Goal: Information Seeking & Learning: Learn about a topic

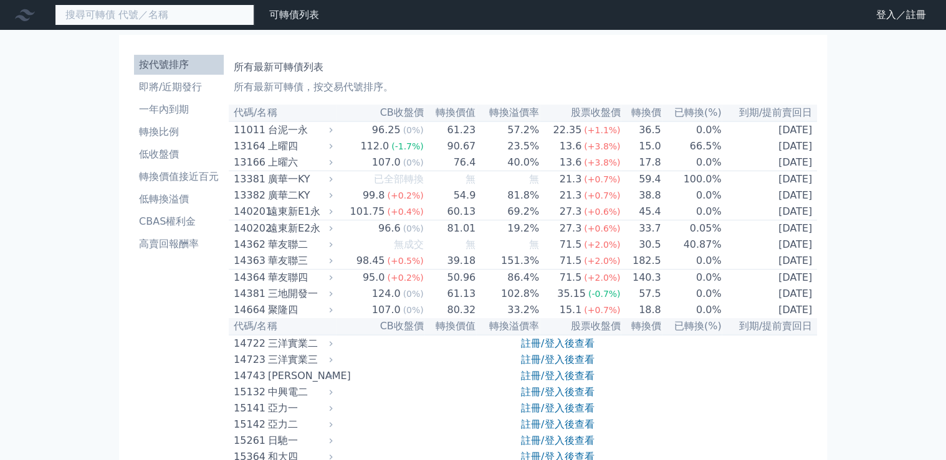
click at [111, 7] on input at bounding box center [154, 14] width 199 height 21
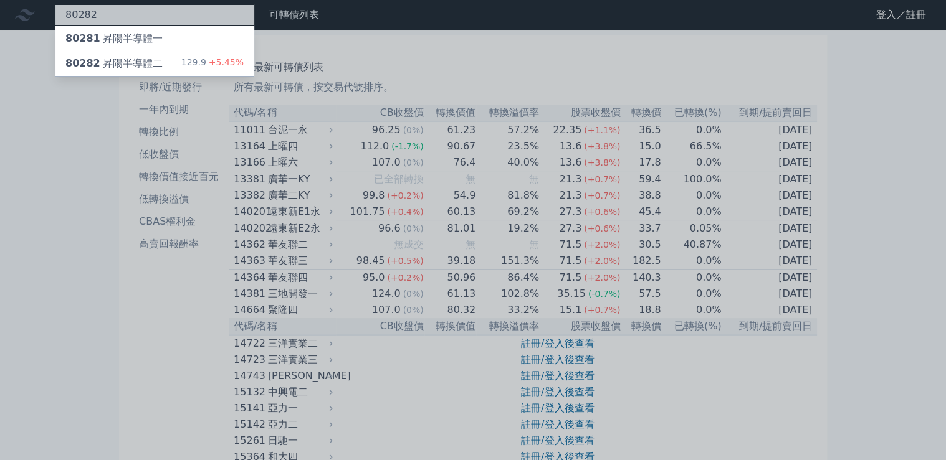
type input "80282"
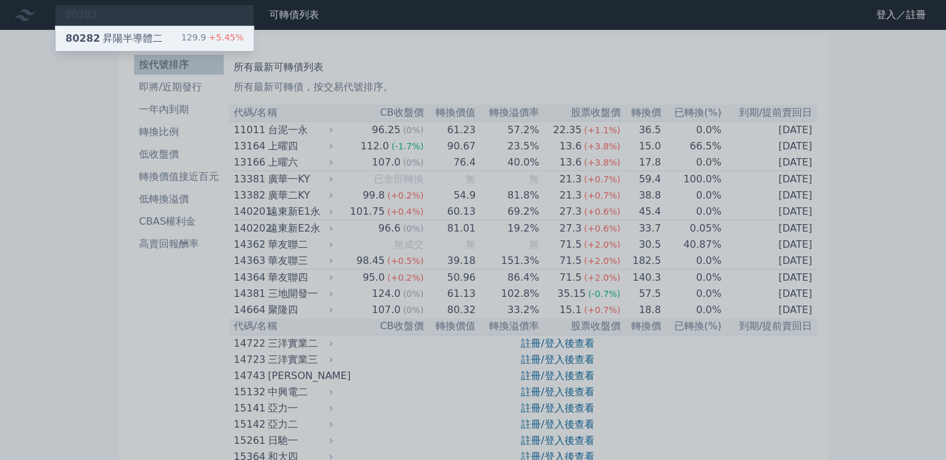
click at [201, 32] on div "129.9 +5.45%" at bounding box center [212, 38] width 62 height 15
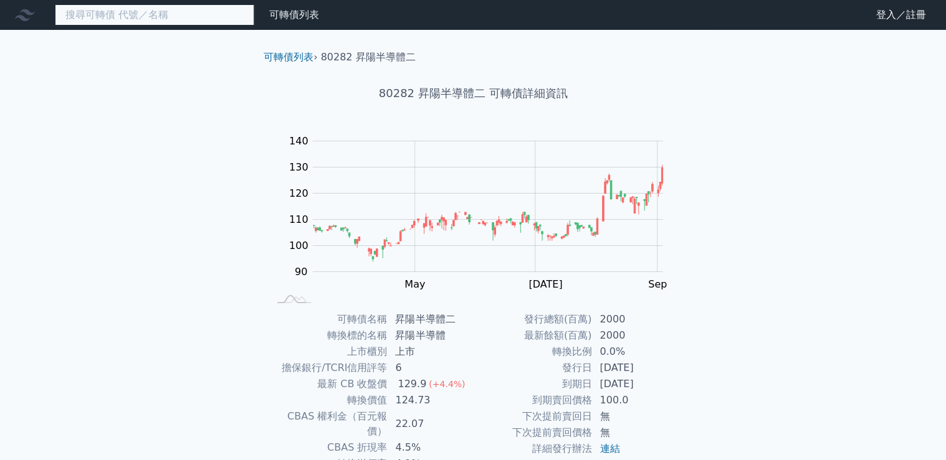
click at [150, 14] on input at bounding box center [154, 14] width 199 height 21
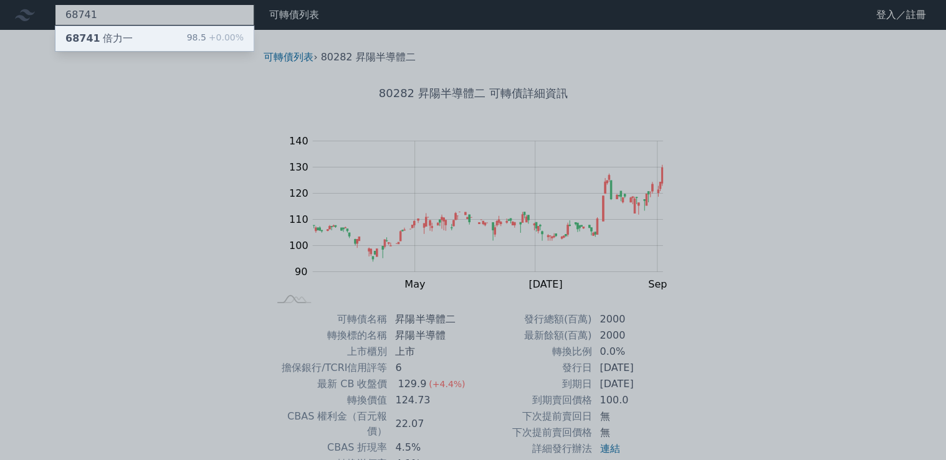
type input "68741"
click at [201, 34] on div "98.5 +0.00%" at bounding box center [215, 38] width 57 height 15
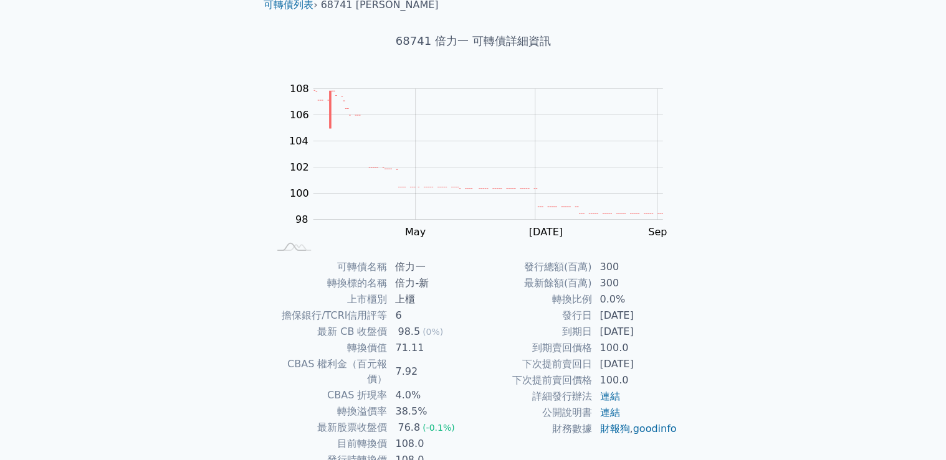
scroll to position [117, 0]
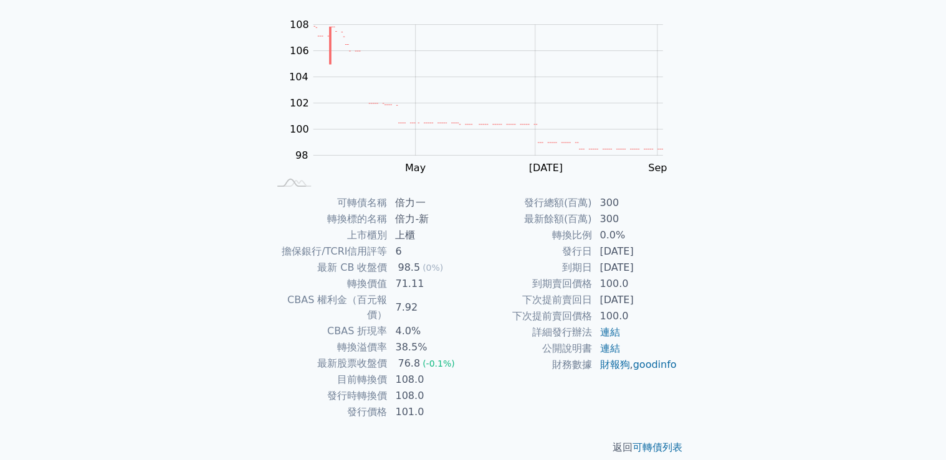
drag, startPoint x: 596, startPoint y: 301, endPoint x: 665, endPoint y: 303, distance: 69.8
click at [665, 303] on td "[DATE]" at bounding box center [634, 300] width 85 height 16
drag, startPoint x: 656, startPoint y: 297, endPoint x: 666, endPoint y: 297, distance: 10.0
click at [666, 297] on td "[DATE]" at bounding box center [634, 300] width 85 height 16
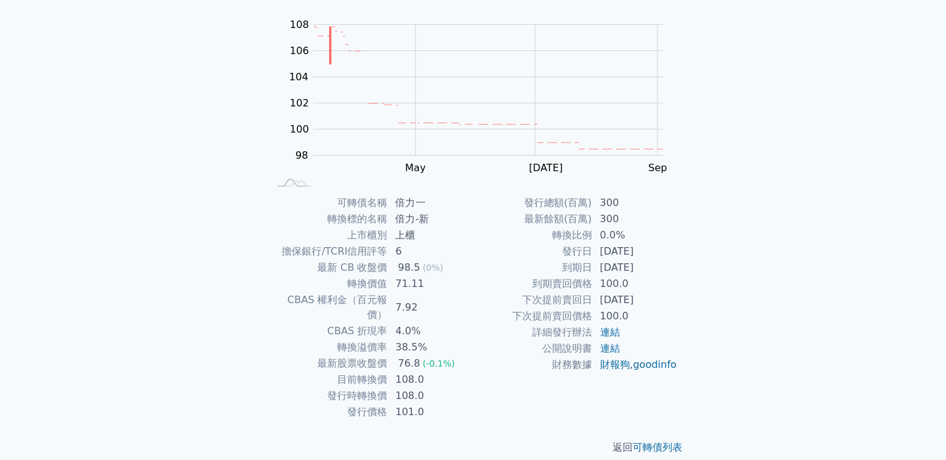
click at [715, 301] on div "可轉債列表 財務數據 可轉債列表 財務數據 登入／註冊 登入／註冊 可轉債列表 › 68741 倍力一 68741 倍力一 可轉債詳細資訊 Zoom Out …" at bounding box center [473, 179] width 946 height 592
drag, startPoint x: 393, startPoint y: 318, endPoint x: 426, endPoint y: 322, distance: 33.9
click at [426, 323] on td "4.0%" at bounding box center [430, 331] width 85 height 16
click at [423, 340] on td "38.5%" at bounding box center [430, 348] width 85 height 16
drag, startPoint x: 397, startPoint y: 331, endPoint x: 449, endPoint y: 333, distance: 51.8
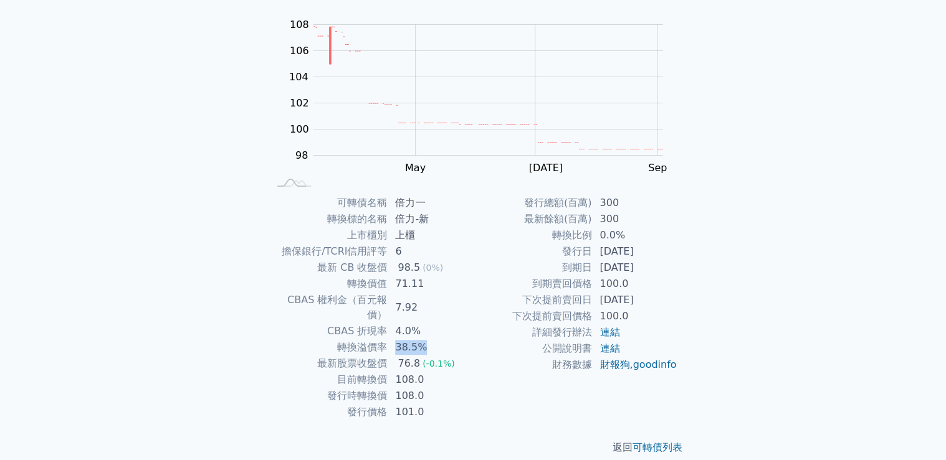
click at [449, 340] on td "38.5%" at bounding box center [430, 348] width 85 height 16
click at [451, 340] on td "38.5%" at bounding box center [430, 348] width 85 height 16
click at [407, 340] on td "38.5%" at bounding box center [430, 348] width 85 height 16
drag, startPoint x: 396, startPoint y: 329, endPoint x: 439, endPoint y: 330, distance: 42.4
click at [439, 340] on td "38.5%" at bounding box center [430, 348] width 85 height 16
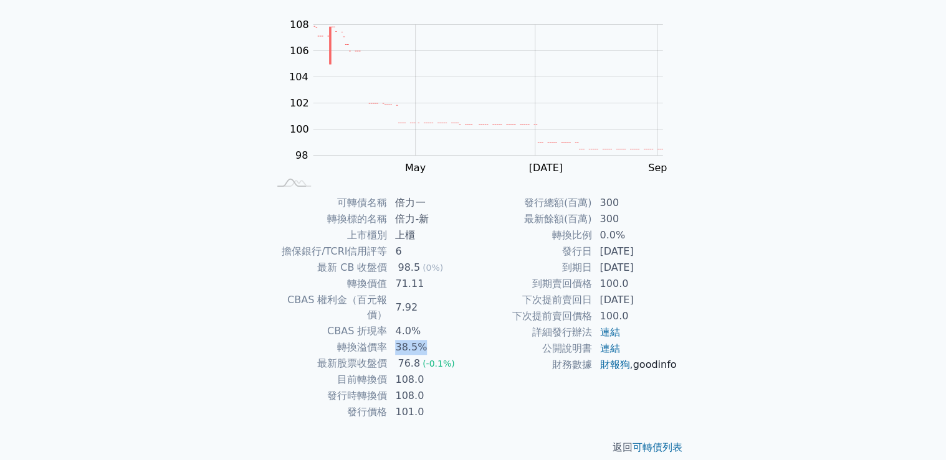
click at [632, 371] on link "goodinfo" at bounding box center [654, 365] width 44 height 12
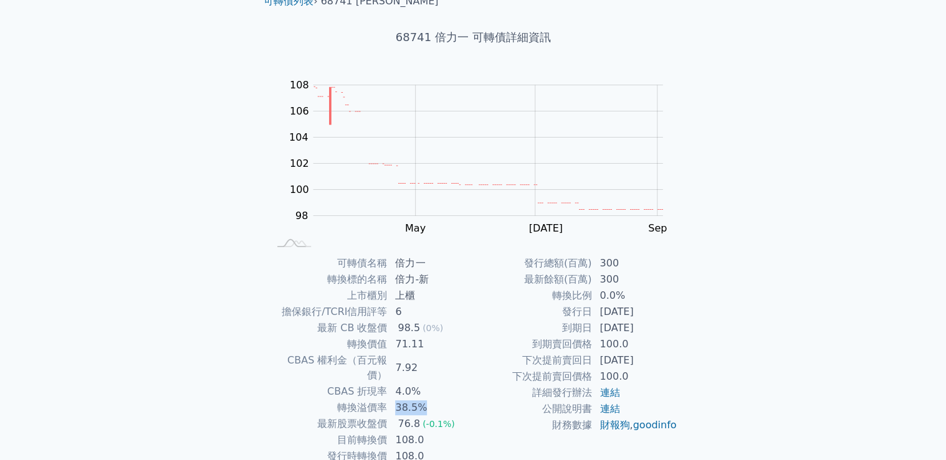
scroll to position [0, 0]
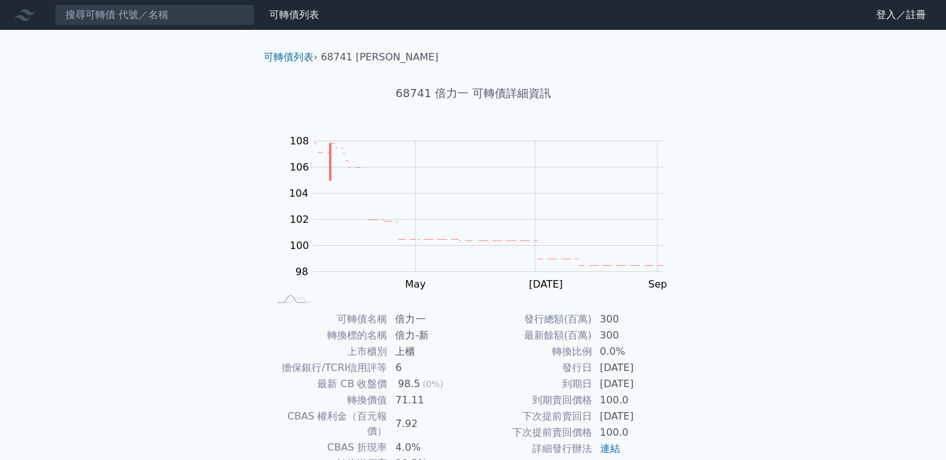
click at [146, 5] on nav "可轉債列表 財務數據 可轉債列表 財務數據 登入／註冊 登入／註冊" at bounding box center [473, 15] width 946 height 30
click at [145, 10] on input at bounding box center [154, 14] width 199 height 21
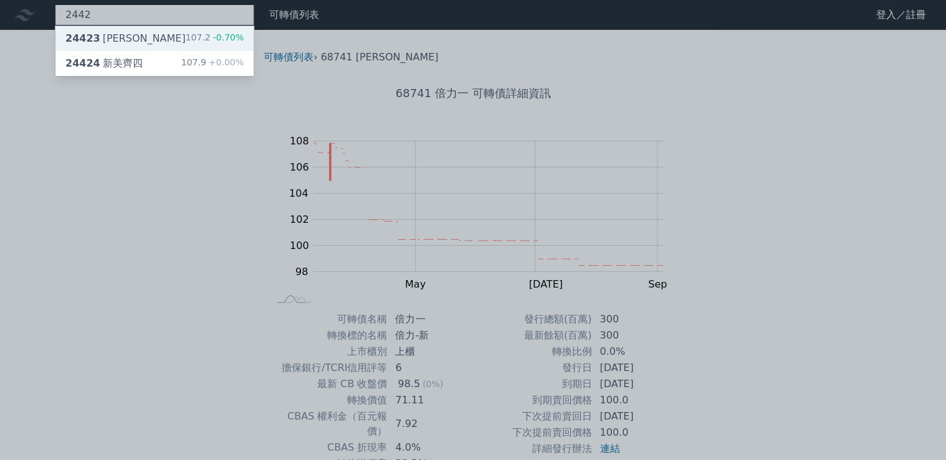
type input "2442"
click at [161, 39] on div "24423 新美齊三 107.2 -0.70%" at bounding box center [154, 38] width 198 height 25
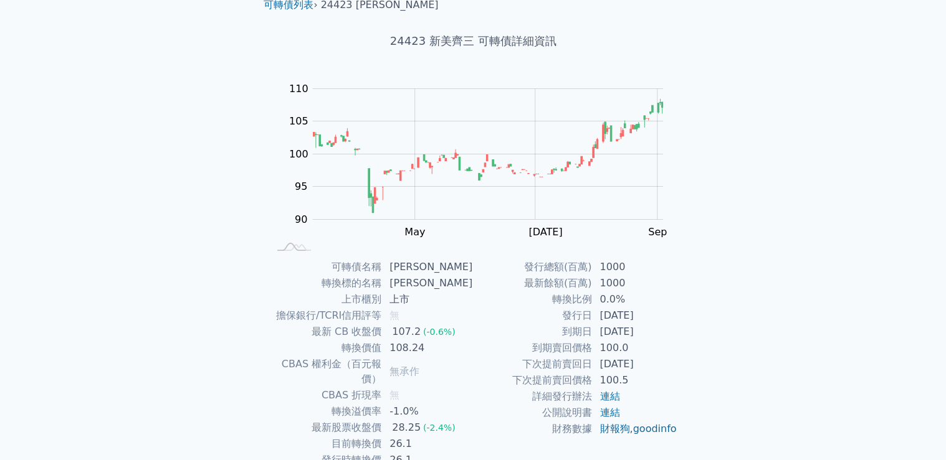
scroll to position [100, 0]
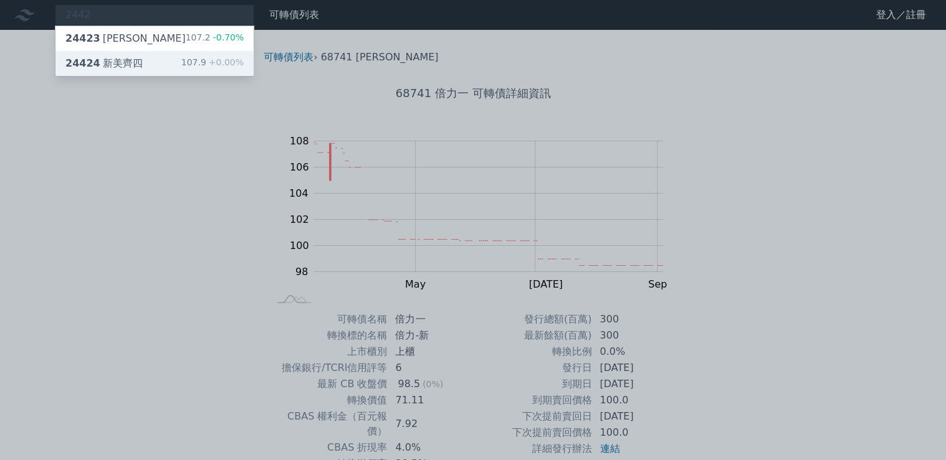
click at [141, 65] on div "24424 新美齊四 107.9 +0.00%" at bounding box center [154, 63] width 198 height 25
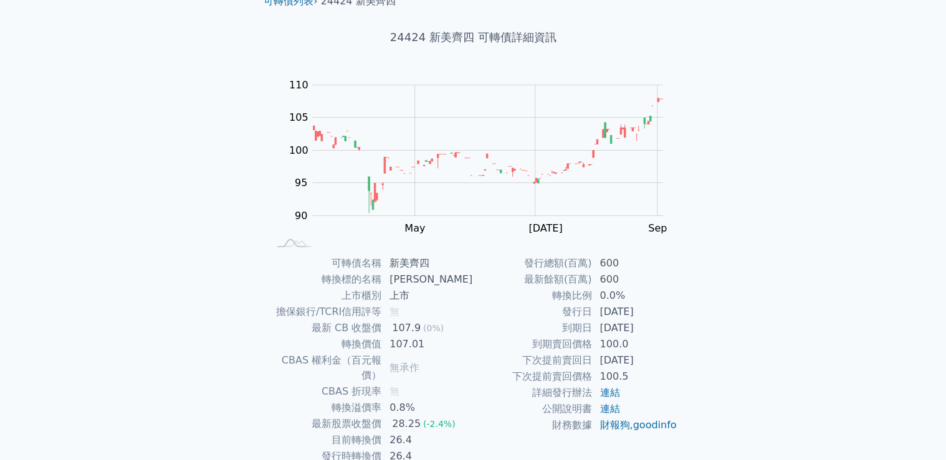
scroll to position [117, 0]
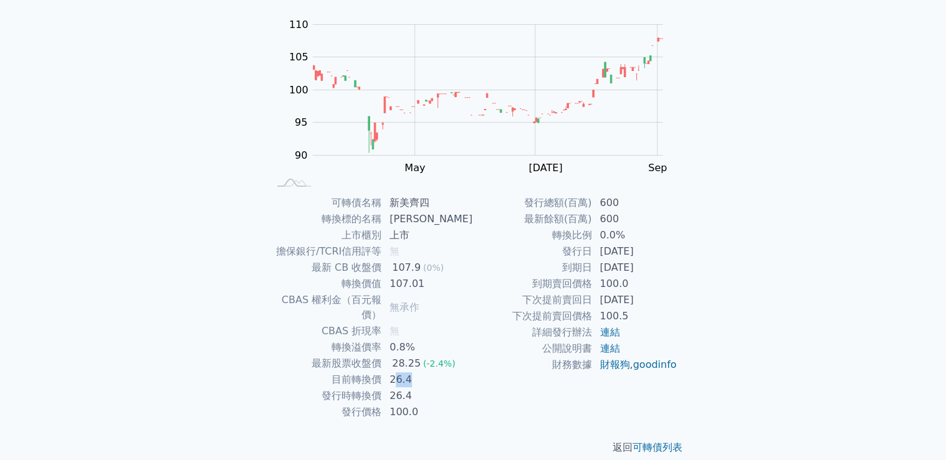
drag, startPoint x: 402, startPoint y: 367, endPoint x: 422, endPoint y: 368, distance: 20.0
click at [422, 372] on td "26.4" at bounding box center [427, 380] width 91 height 16
click at [443, 388] on td "26.4" at bounding box center [427, 396] width 91 height 16
click at [753, 224] on div "可轉債列表 財務數據 可轉債列表 財務數據 登入／註冊 登入／註冊 可轉債列表 › 24424 新美齊四 24424 新美齊四 可轉債詳細資訊 Zoom Ou…" at bounding box center [473, 179] width 946 height 592
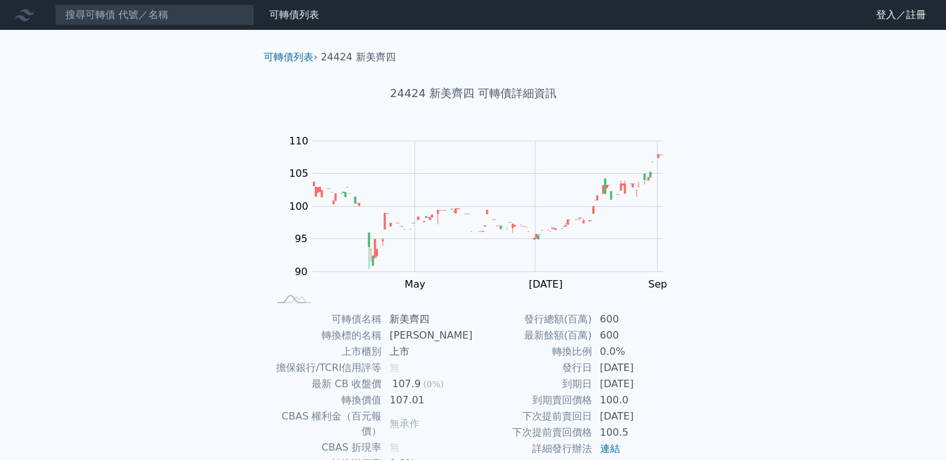
scroll to position [100, 0]
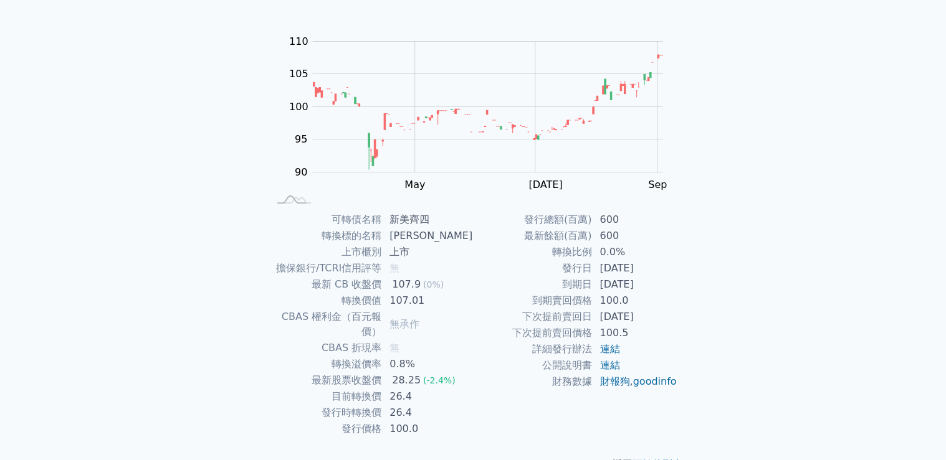
click at [0, 145] on div "可轉債列表 財務數據 可轉債列表 財務數據 登入／註冊 登入／註冊 可轉債列表 › 24424 新美齊四 24424 新美齊四 可轉債詳細資訊 Zoom Ou…" at bounding box center [473, 196] width 946 height 592
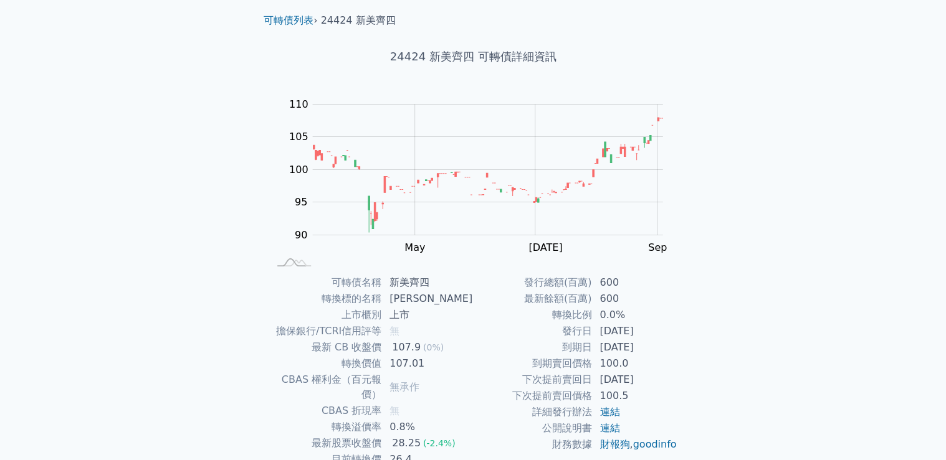
scroll to position [0, 0]
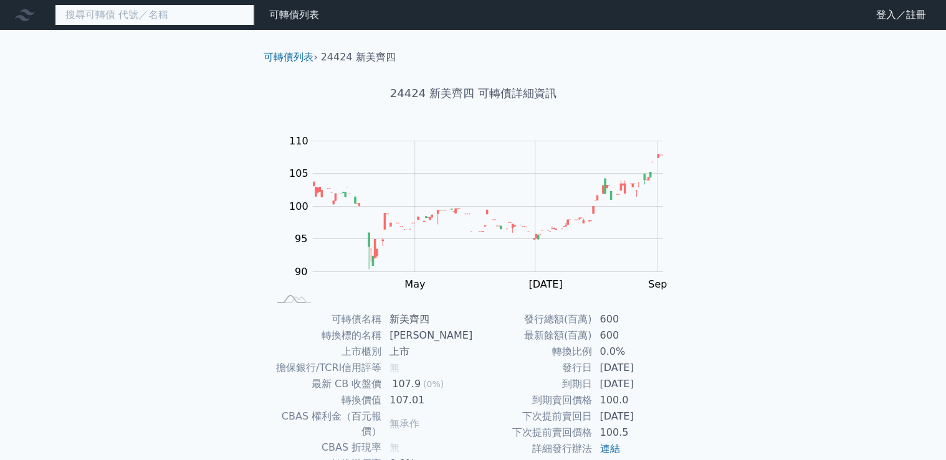
click at [156, 17] on input at bounding box center [154, 14] width 199 height 21
click at [112, 15] on input at bounding box center [154, 14] width 199 height 21
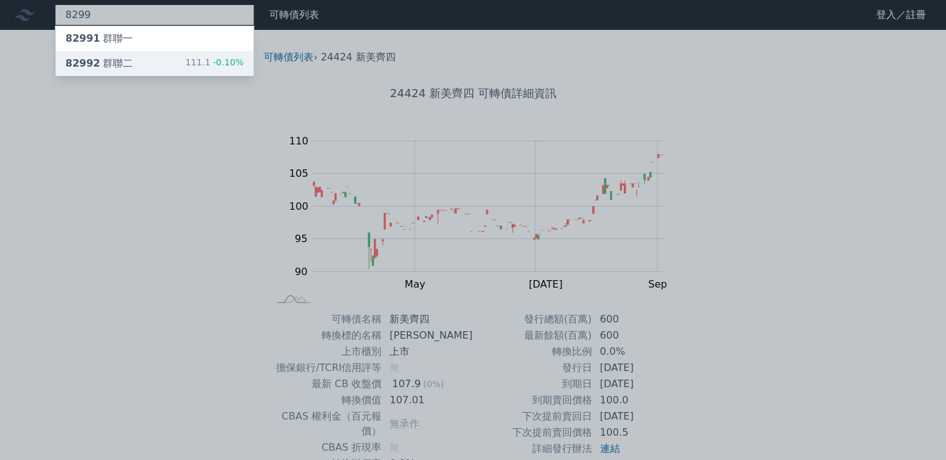
type input "8299"
click at [161, 59] on div "82992 群聯二 111.1 -0.10%" at bounding box center [154, 63] width 198 height 25
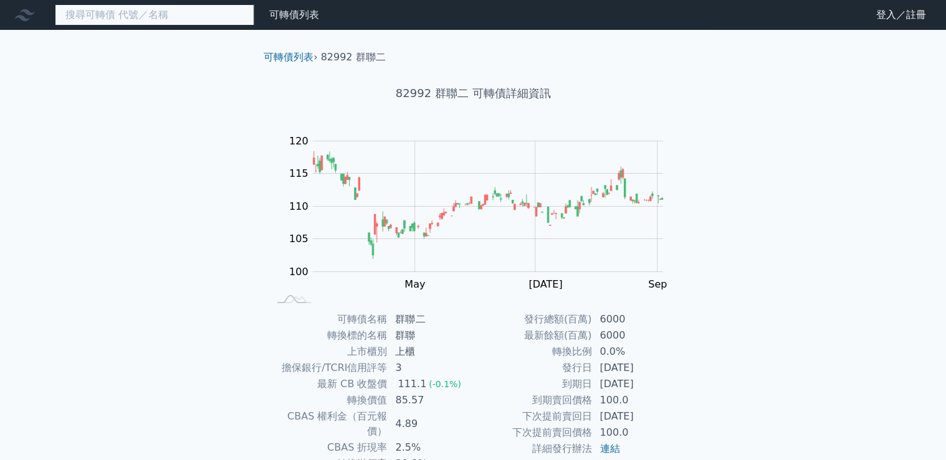
click at [224, 14] on input at bounding box center [154, 14] width 199 height 21
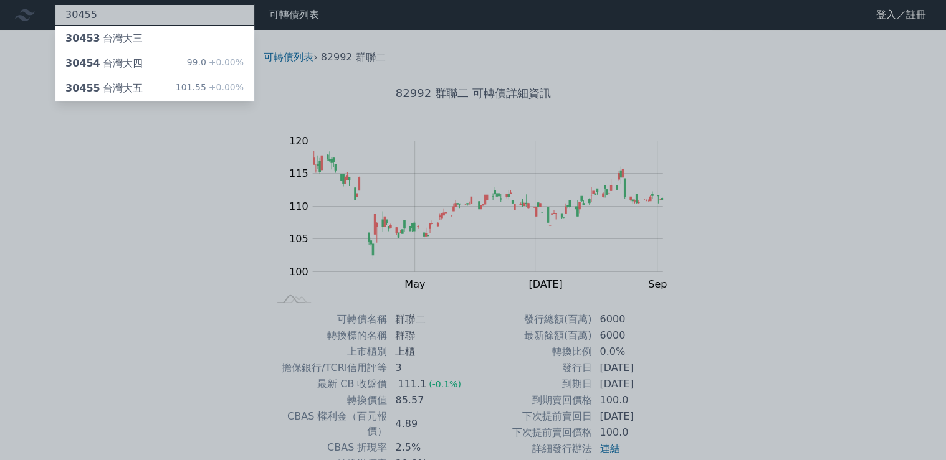
type input "30455"
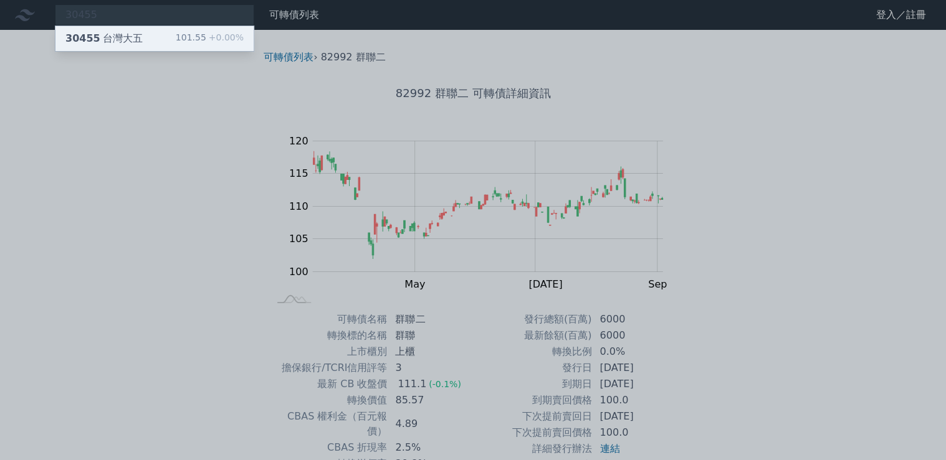
click at [202, 34] on div "101.55 +0.00%" at bounding box center [210, 38] width 68 height 15
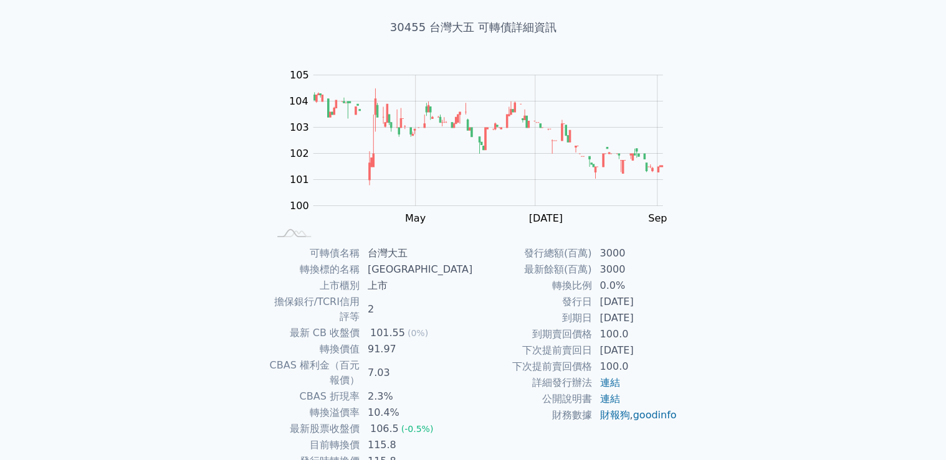
scroll to position [117, 0]
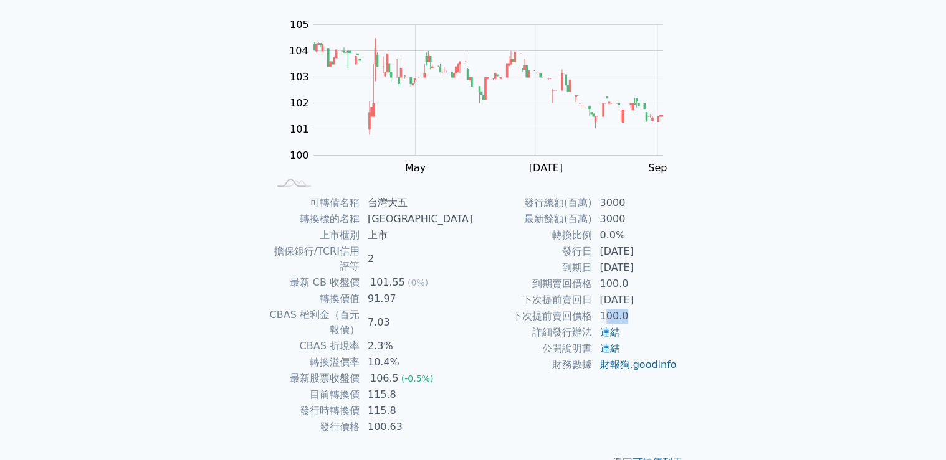
drag, startPoint x: 608, startPoint y: 313, endPoint x: 646, endPoint y: 318, distance: 37.7
click at [646, 318] on td "100.0" at bounding box center [634, 316] width 85 height 16
click at [679, 344] on div "可轉債名稱 台灣大五 轉換標的名稱 [GEOGRAPHIC_DATA] 上市櫃別 上市 擔保銀行/TCRI信用評等 2 最新 CB 收盤價 101.55 (0…" at bounding box center [473, 315] width 439 height 241
click at [632, 371] on link "goodinfo" at bounding box center [654, 365] width 44 height 12
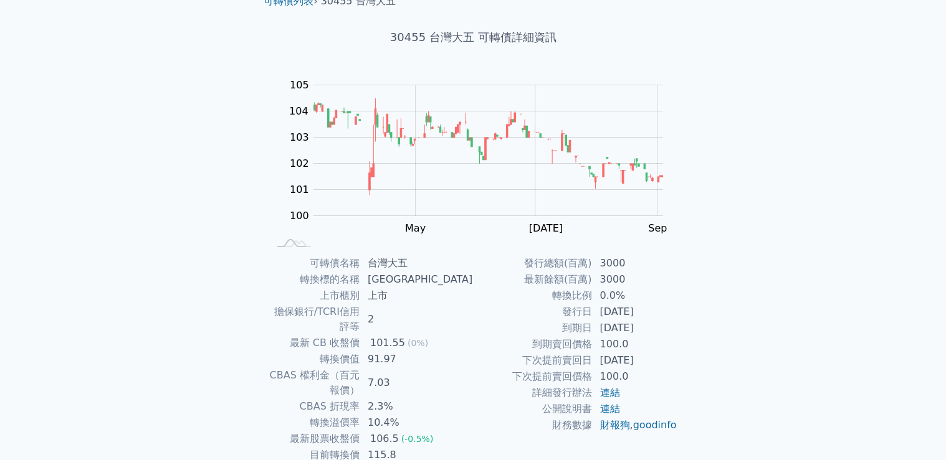
scroll to position [0, 0]
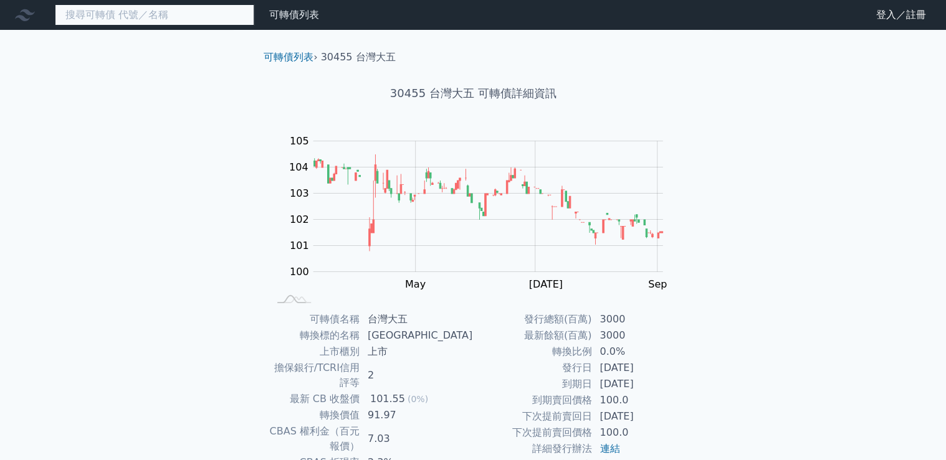
drag, startPoint x: 151, startPoint y: 11, endPoint x: 142, endPoint y: 7, distance: 10.1
click at [151, 11] on input at bounding box center [154, 14] width 199 height 21
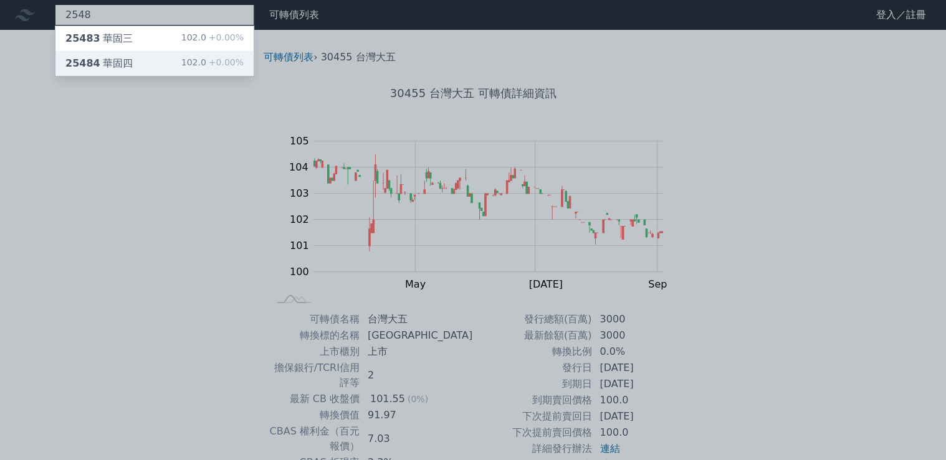
type input "2548"
click at [133, 57] on div "25484 華固四 102.0 +0.00%" at bounding box center [154, 63] width 198 height 25
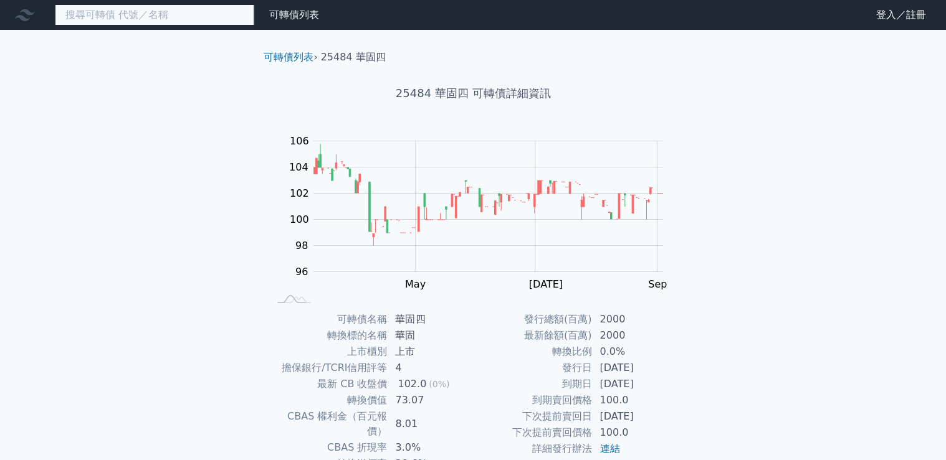
click at [96, 11] on input at bounding box center [154, 14] width 199 height 21
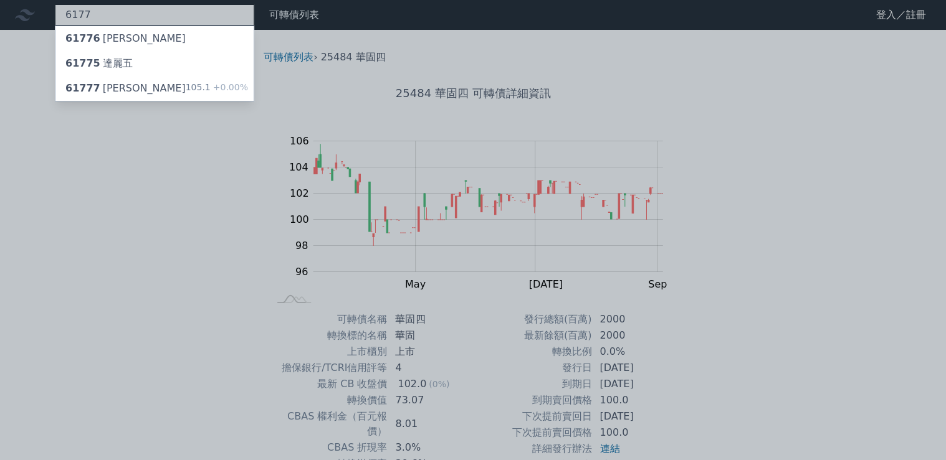
type input "6177"
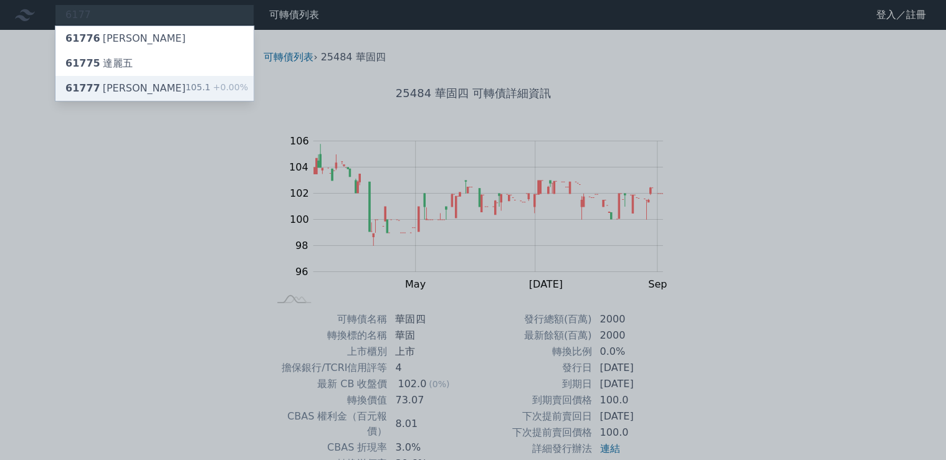
click at [145, 82] on div "61777 達麗七 105.1 +0.00%" at bounding box center [154, 88] width 198 height 25
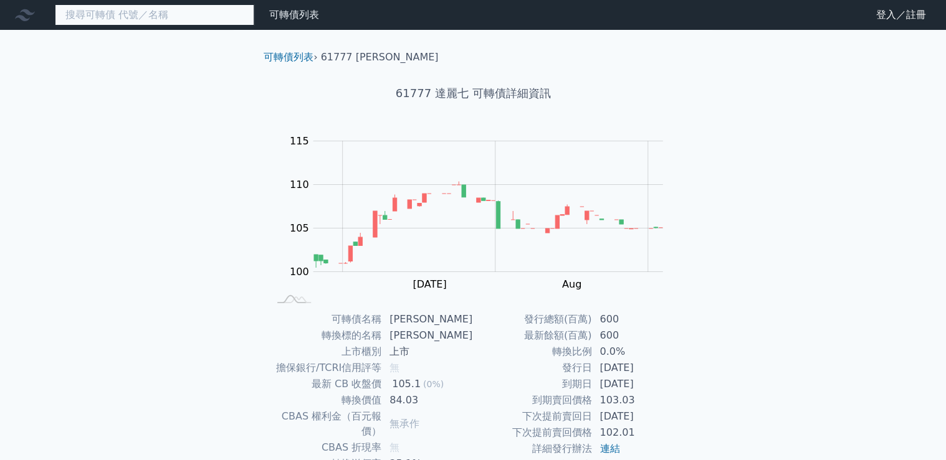
click at [95, 13] on input at bounding box center [154, 14] width 199 height 21
click at [7, 115] on div "可轉債列表 財務數據 可轉債列表 財務數據 登入／註冊 登入／註冊 可轉債列表 › 61777 達麗七 61777 達麗七 可轉債詳細資訊 Zoom Out …" at bounding box center [473, 296] width 946 height 592
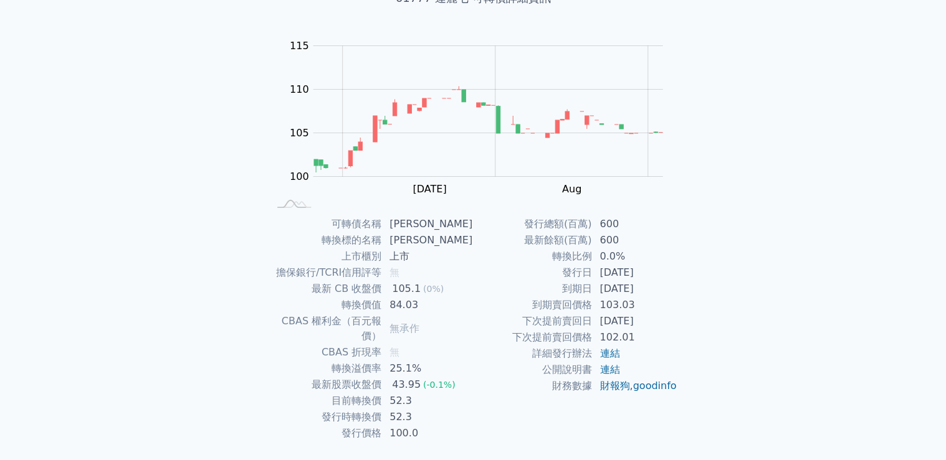
scroll to position [100, 0]
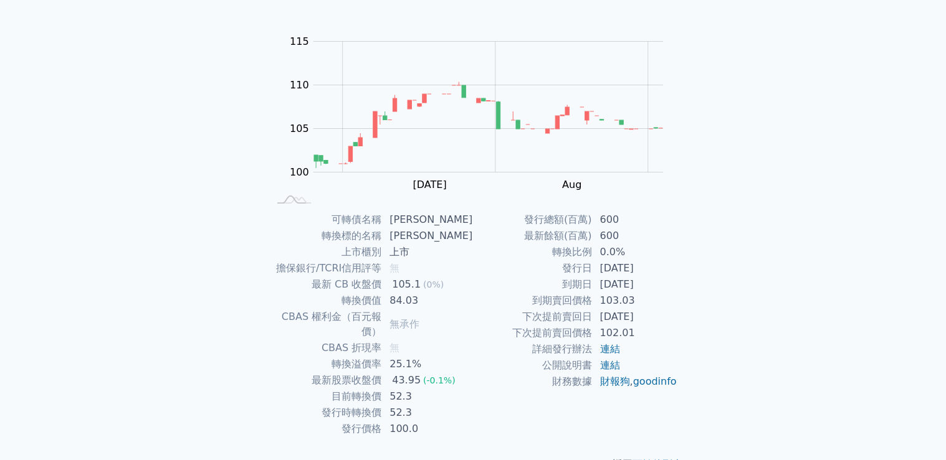
click at [758, 121] on div "可轉債列表 財務數據 可轉債列表 財務數據 登入／註冊 登入／註冊 可轉債列表 › 61777 達麗七 61777 達麗七 可轉債詳細資訊 Zoom Out …" at bounding box center [473, 196] width 946 height 592
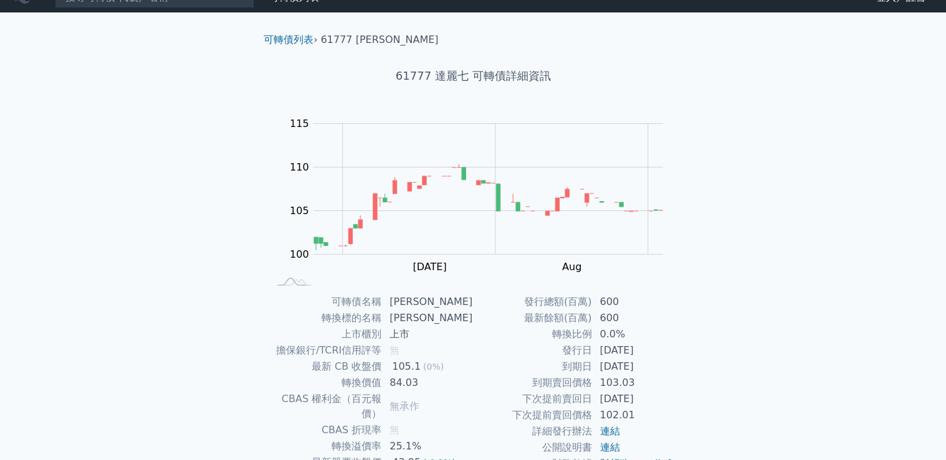
scroll to position [0, 0]
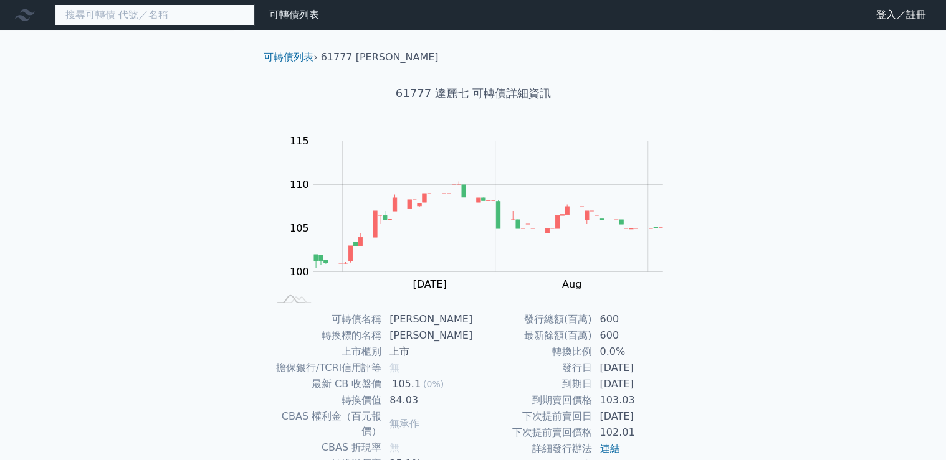
drag, startPoint x: 206, startPoint y: 15, endPoint x: 193, endPoint y: 5, distance: 16.5
click at [200, 12] on input at bounding box center [154, 14] width 199 height 21
type input "6"
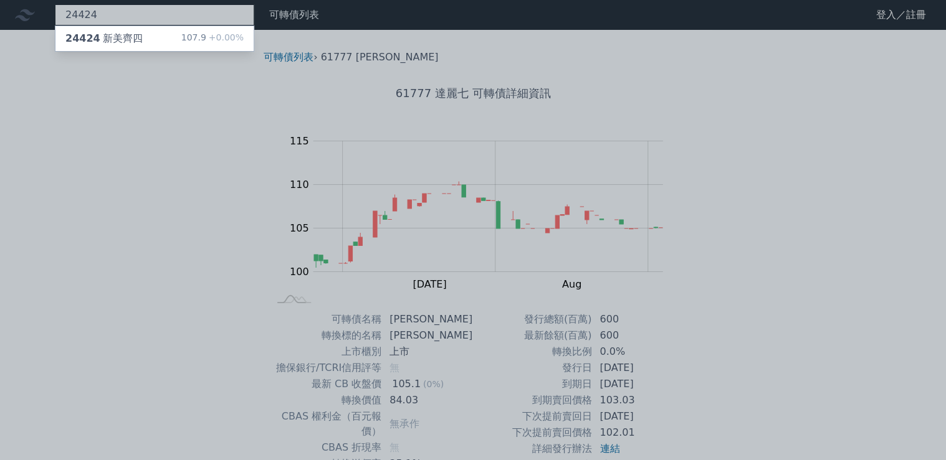
type input "24424"
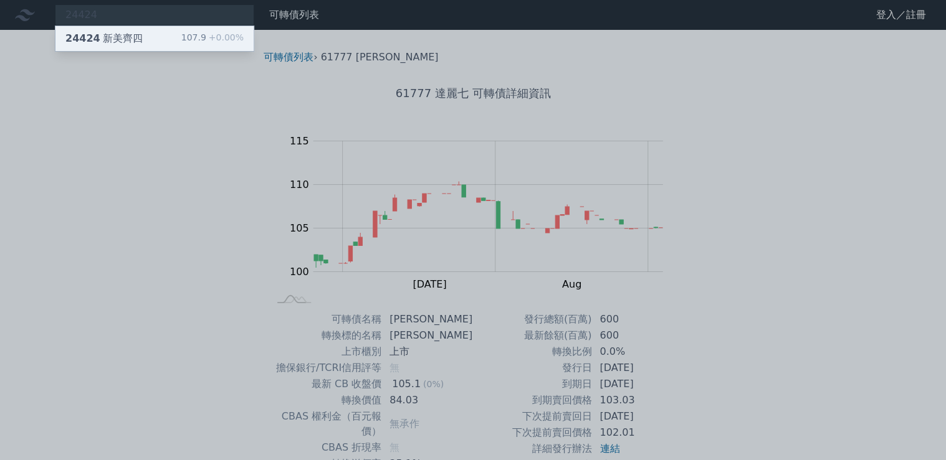
click at [139, 34] on div "24424 新美齊四 107.9 +0.00%" at bounding box center [154, 38] width 198 height 25
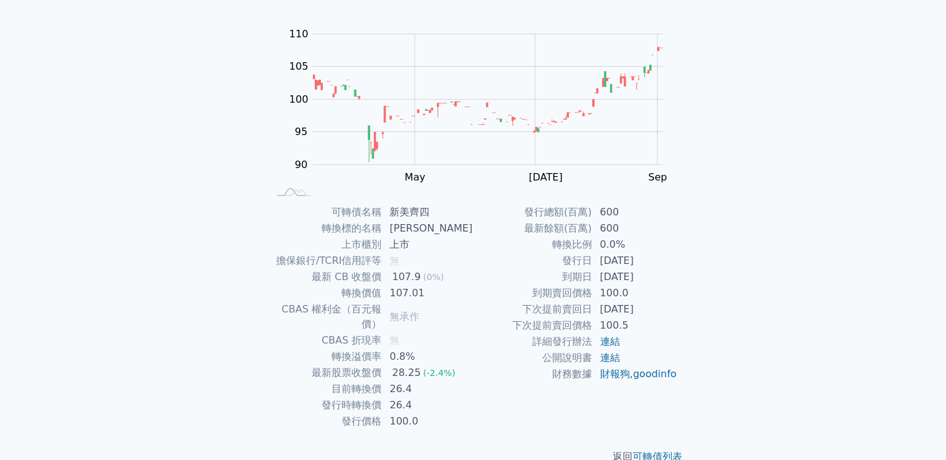
scroll to position [117, 0]
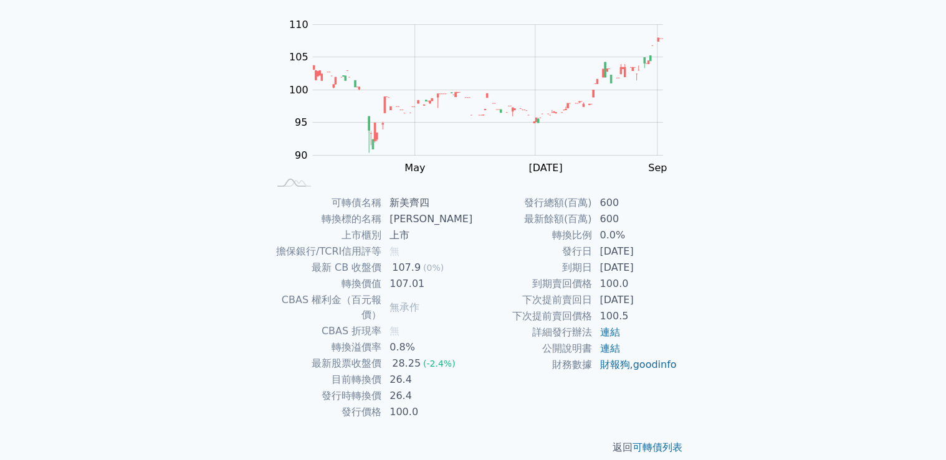
click at [811, 227] on div "可轉債列表 財務數據 可轉債列表 財務數據 登入／註冊 登入／註冊 可轉債列表 › 24424 新美齊四 24424 新美齊四 可轉債詳細資訊 Zoom Ou…" at bounding box center [473, 179] width 946 height 592
click at [112, 60] on div "可轉債列表 財務數據 可轉債列表 財務數據 登入／註冊 登入／註冊 可轉債列表 › 24424 新美齊四 24424 新美齊四 可轉債詳細資訊 Zoom Ou…" at bounding box center [473, 179] width 946 height 592
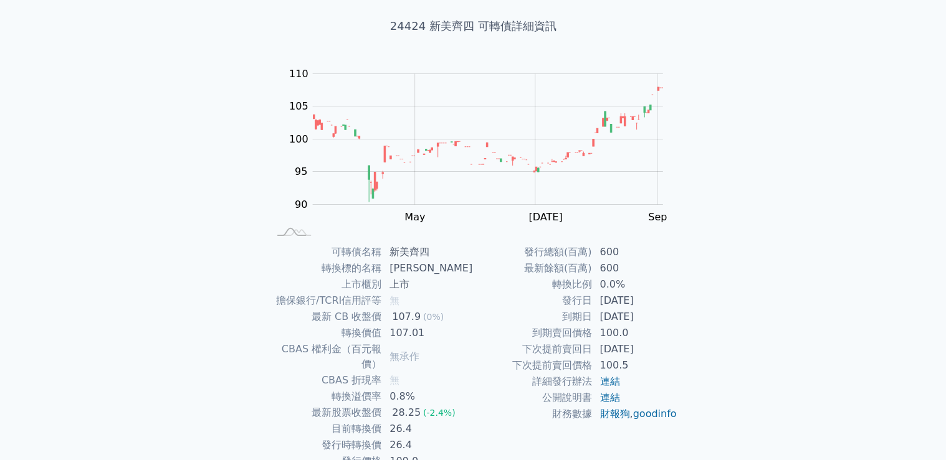
scroll to position [0, 0]
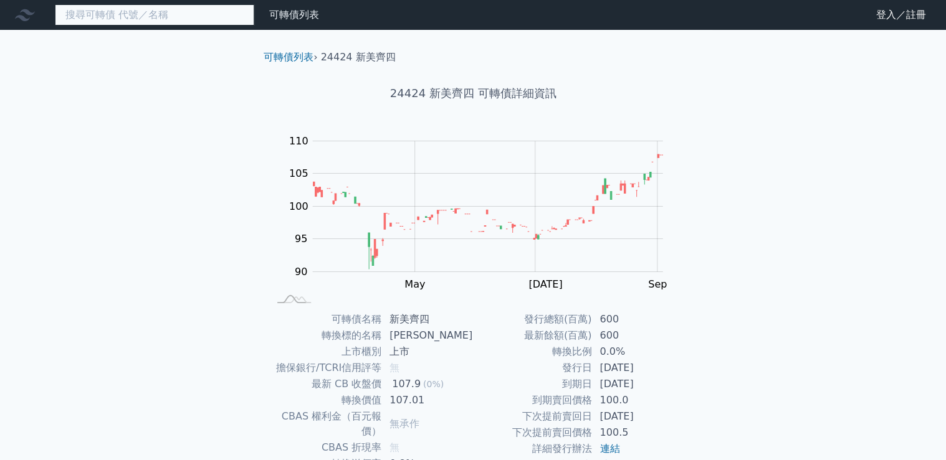
drag, startPoint x: 119, startPoint y: 22, endPoint x: 110, endPoint y: 14, distance: 12.4
click at [117, 21] on input at bounding box center [154, 14] width 199 height 21
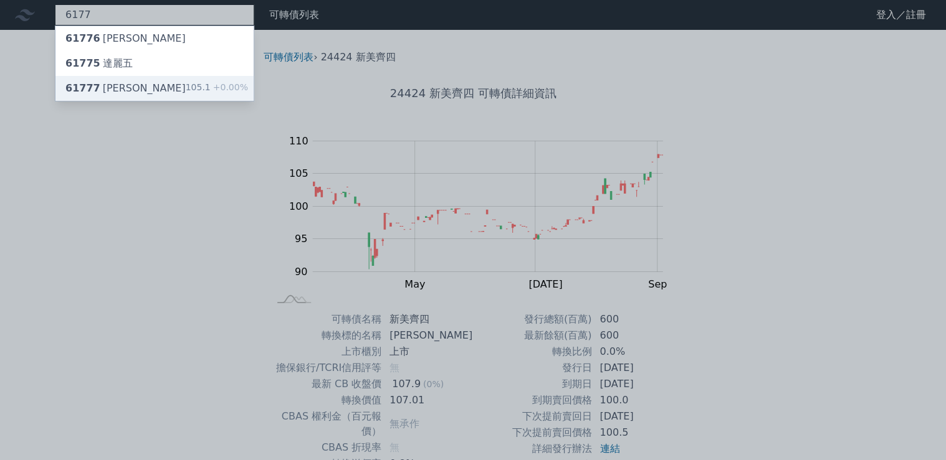
type input "6177"
click at [115, 88] on div "61777 [PERSON_NAME]" at bounding box center [125, 88] width 120 height 15
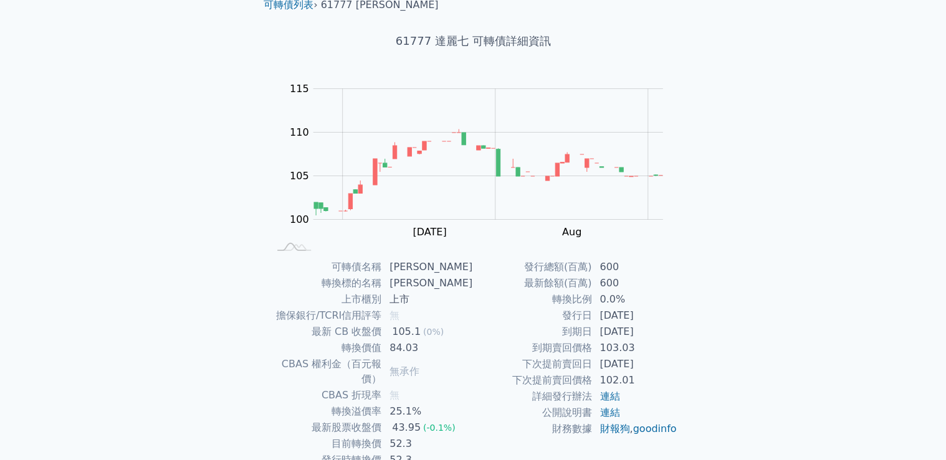
scroll to position [117, 0]
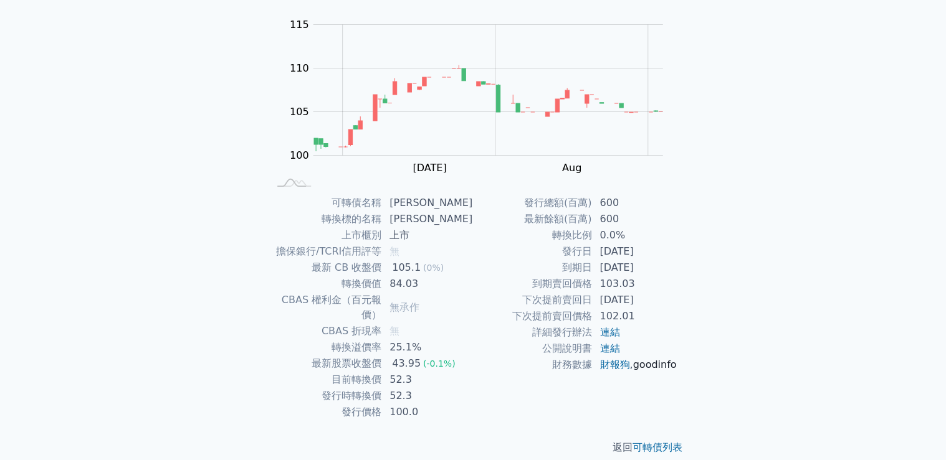
click at [632, 371] on link "goodinfo" at bounding box center [654, 365] width 44 height 12
